Goal: Information Seeking & Learning: Learn about a topic

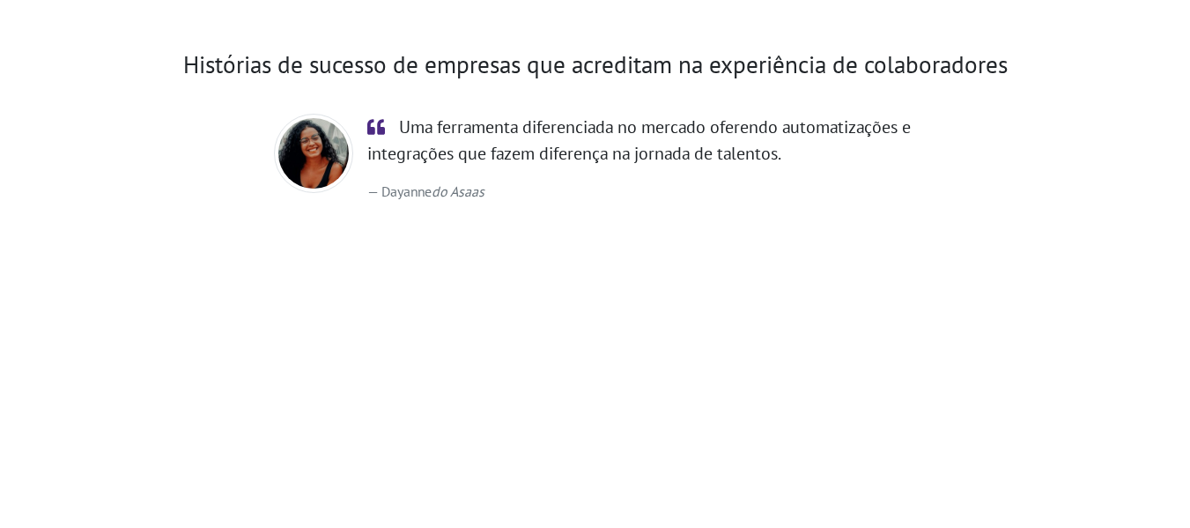
scroll to position [3159, 0]
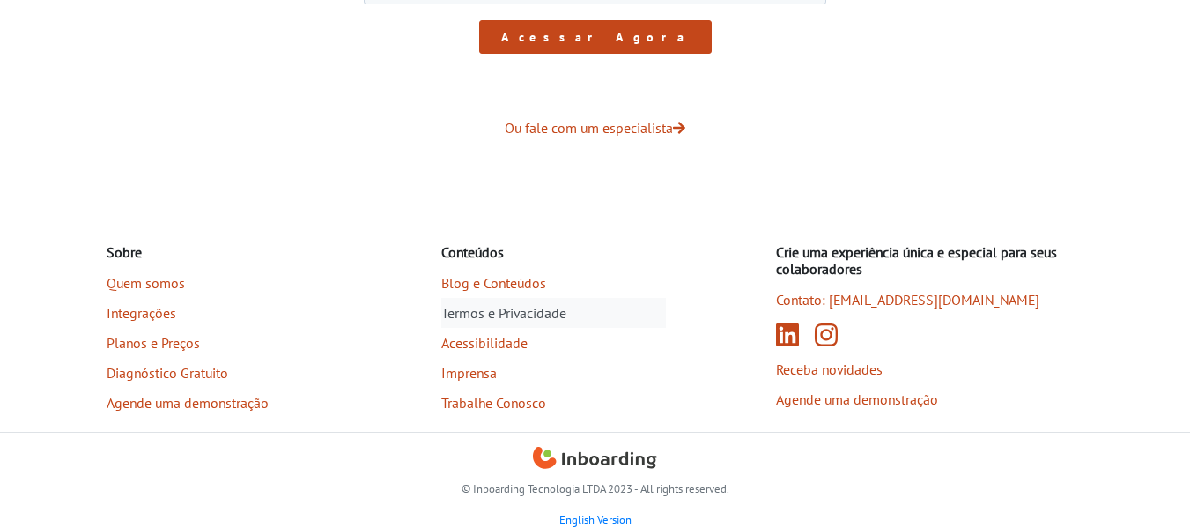
click at [527, 318] on link "Termos e Privacidade" at bounding box center [553, 313] width 225 height 30
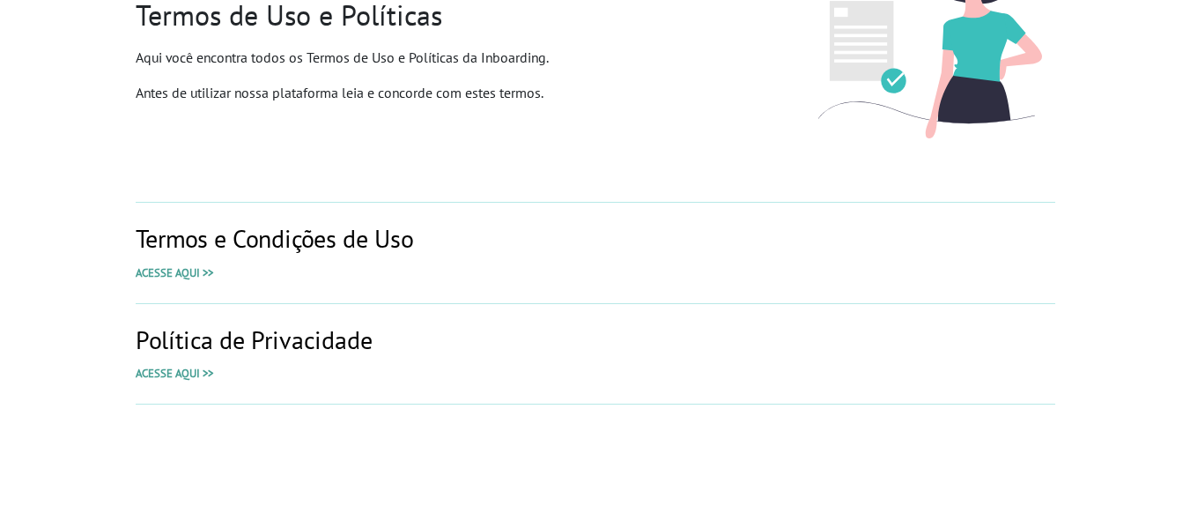
scroll to position [176, 0]
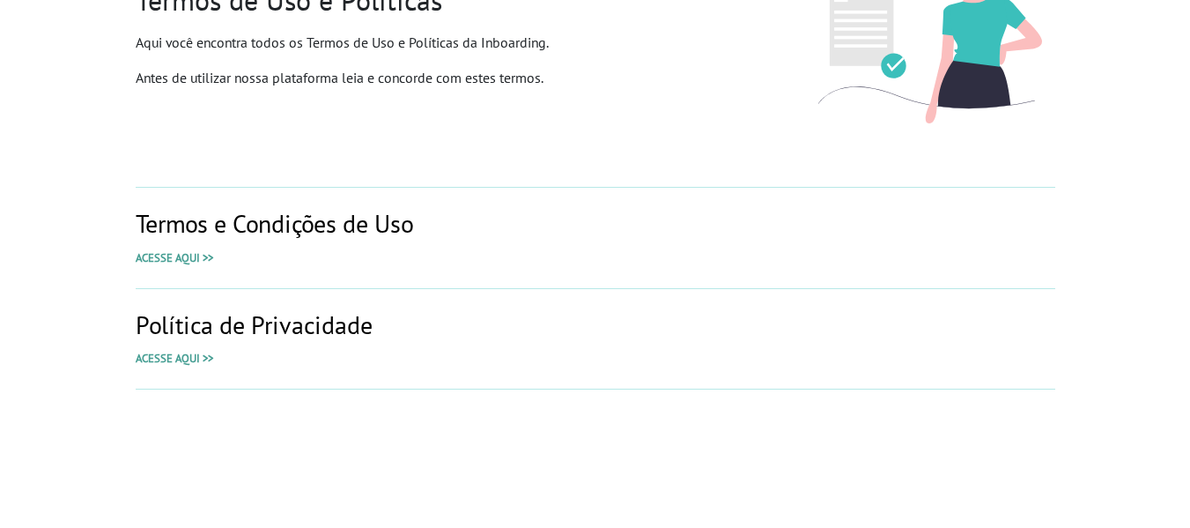
click at [188, 345] on div "Política de Privacidade Acesse aqui >>" at bounding box center [596, 338] width 920 height 101
click at [204, 328] on h3 "Política de Privacidade" at bounding box center [596, 325] width 920 height 30
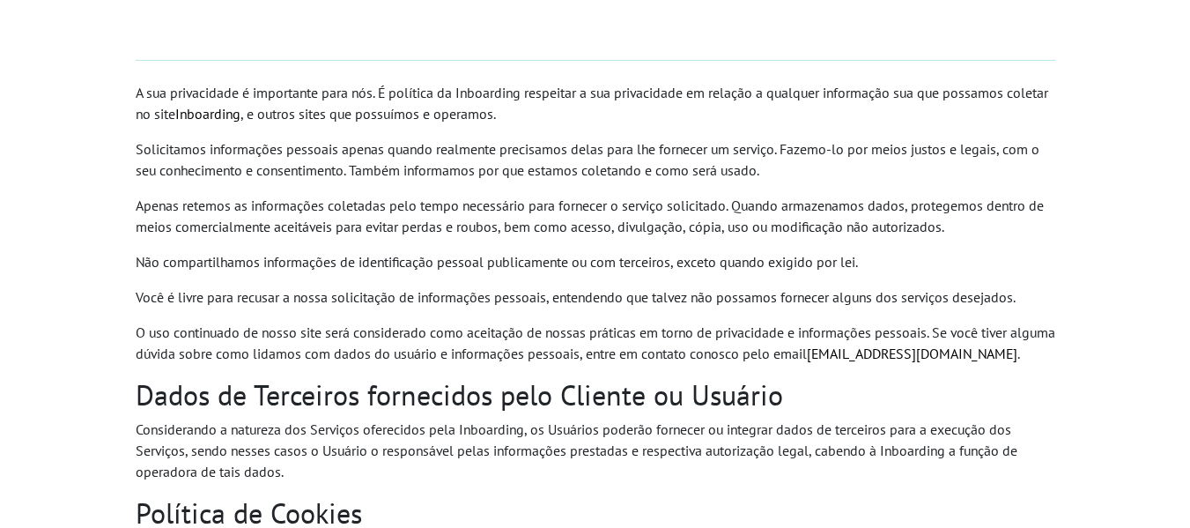
scroll to position [264, 0]
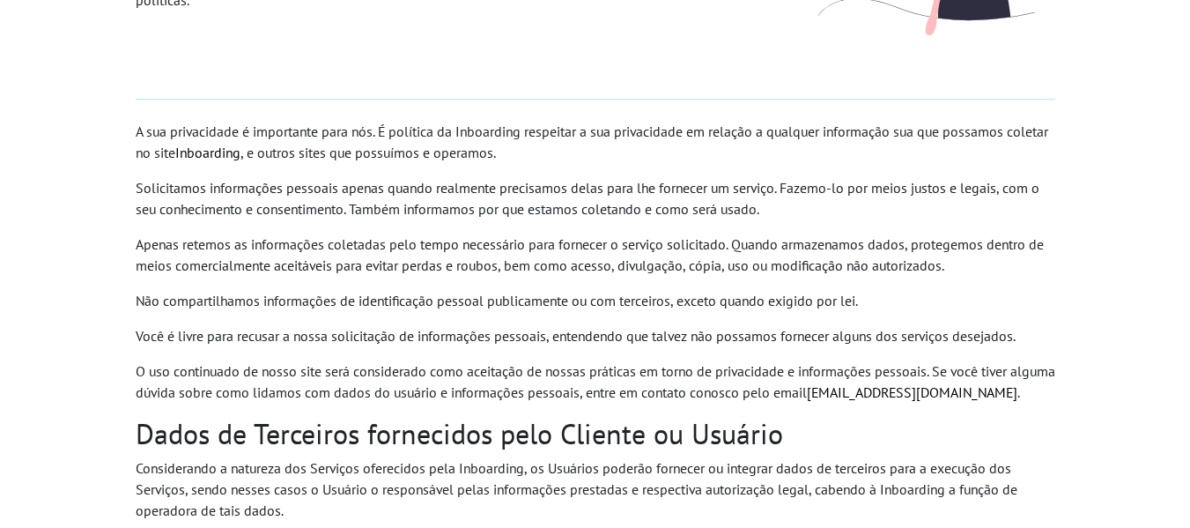
click at [473, 255] on p "Apenas retemos as informações coletadas pelo tempo necessário para fornecer o s…" at bounding box center [596, 254] width 920 height 42
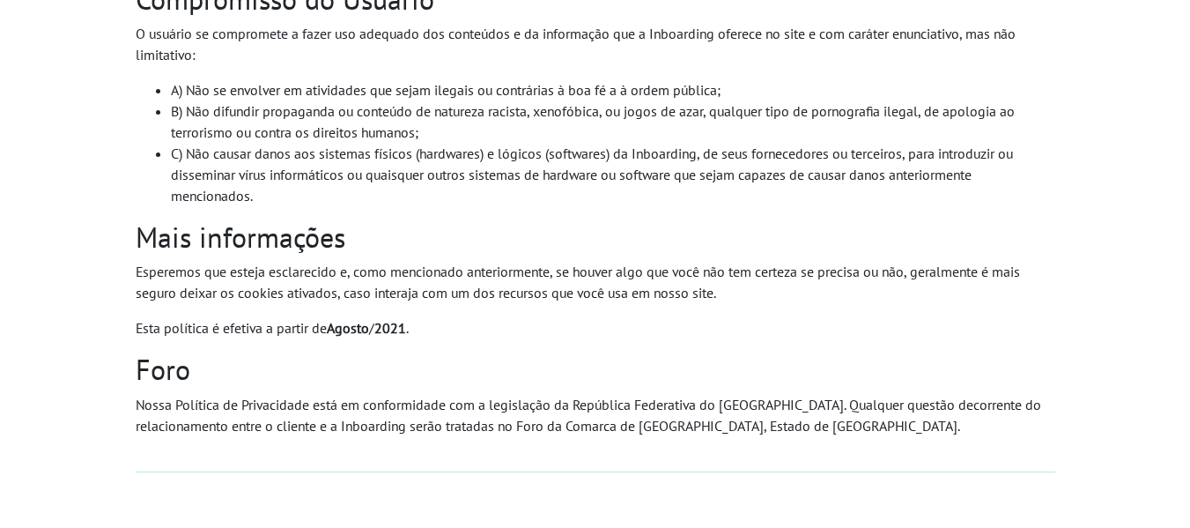
scroll to position [1456, 0]
